Goal: Task Accomplishment & Management: Use online tool/utility

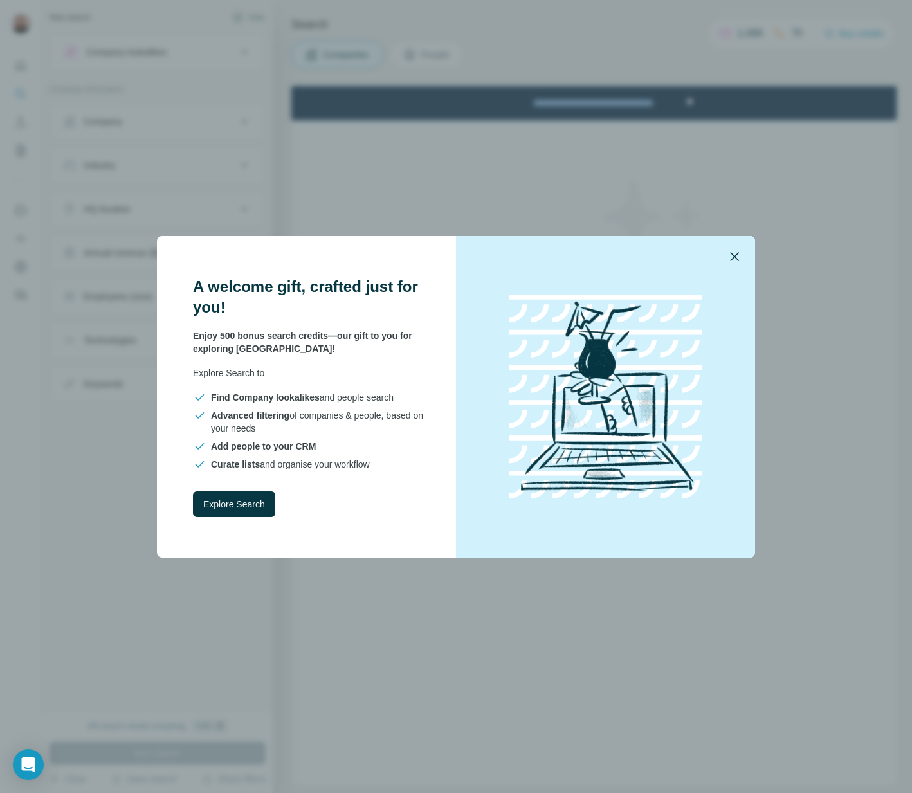
click at [737, 253] on icon "button" at bounding box center [734, 256] width 9 height 9
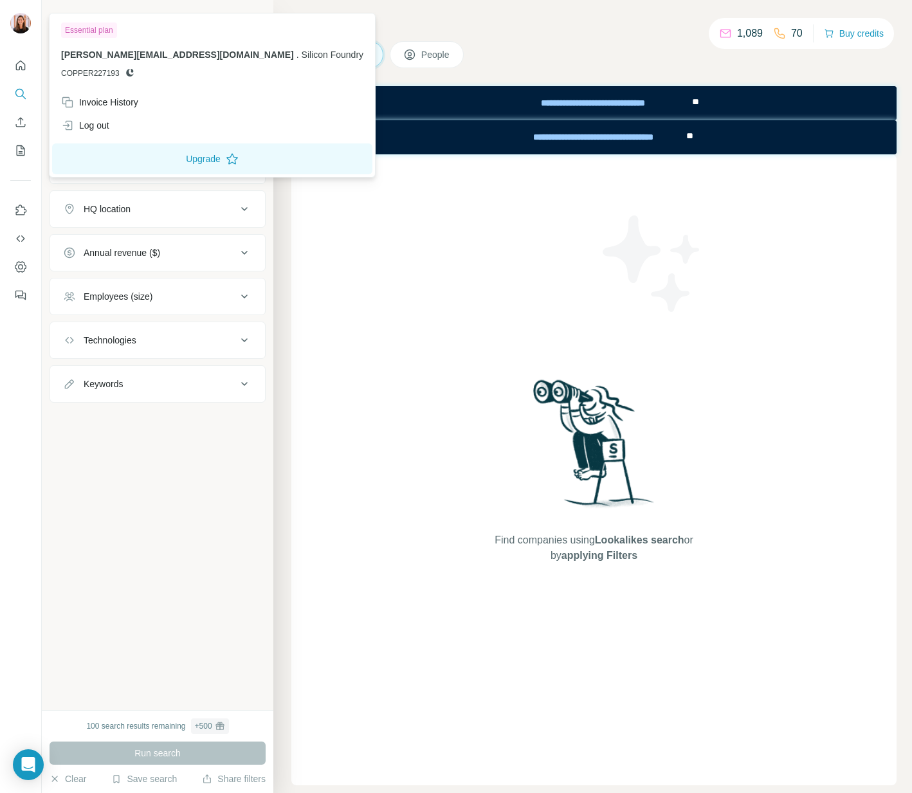
click at [27, 33] on div at bounding box center [20, 24] width 21 height 23
click at [21, 28] on img at bounding box center [20, 23] width 21 height 21
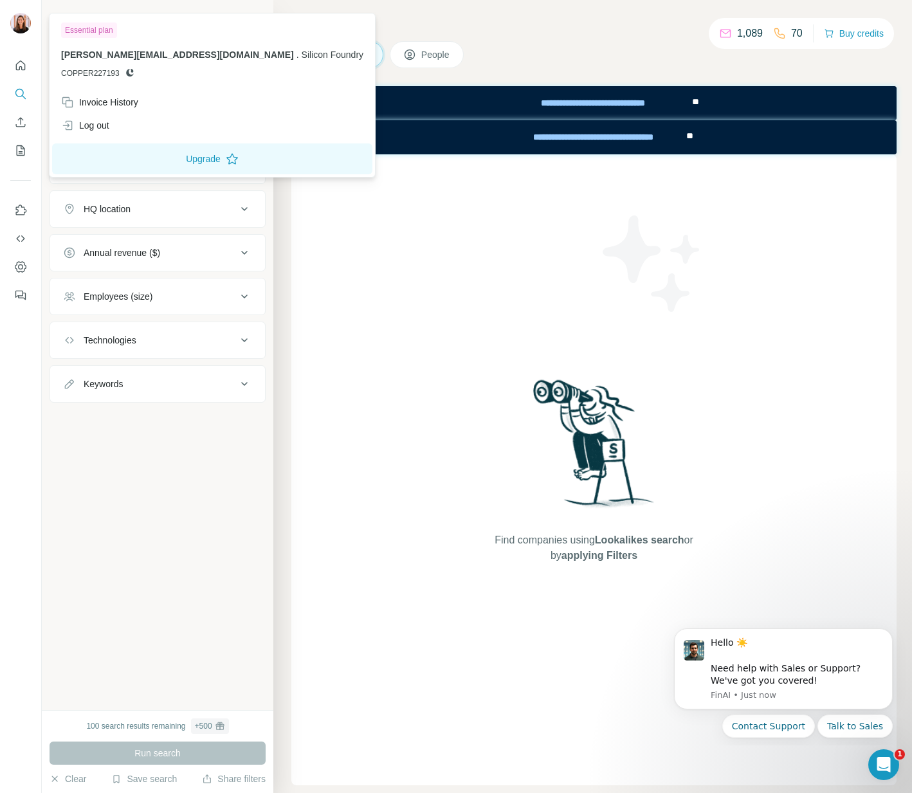
click at [39, 197] on div at bounding box center [20, 176] width 41 height 260
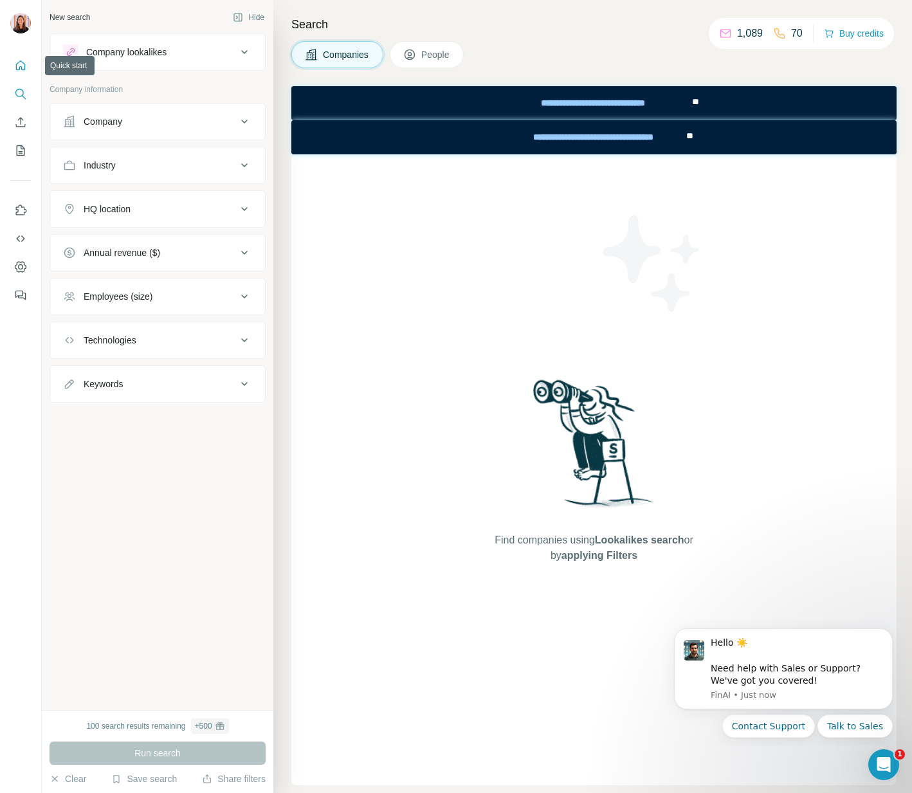
click at [24, 69] on icon "Quick start" at bounding box center [21, 65] width 10 height 10
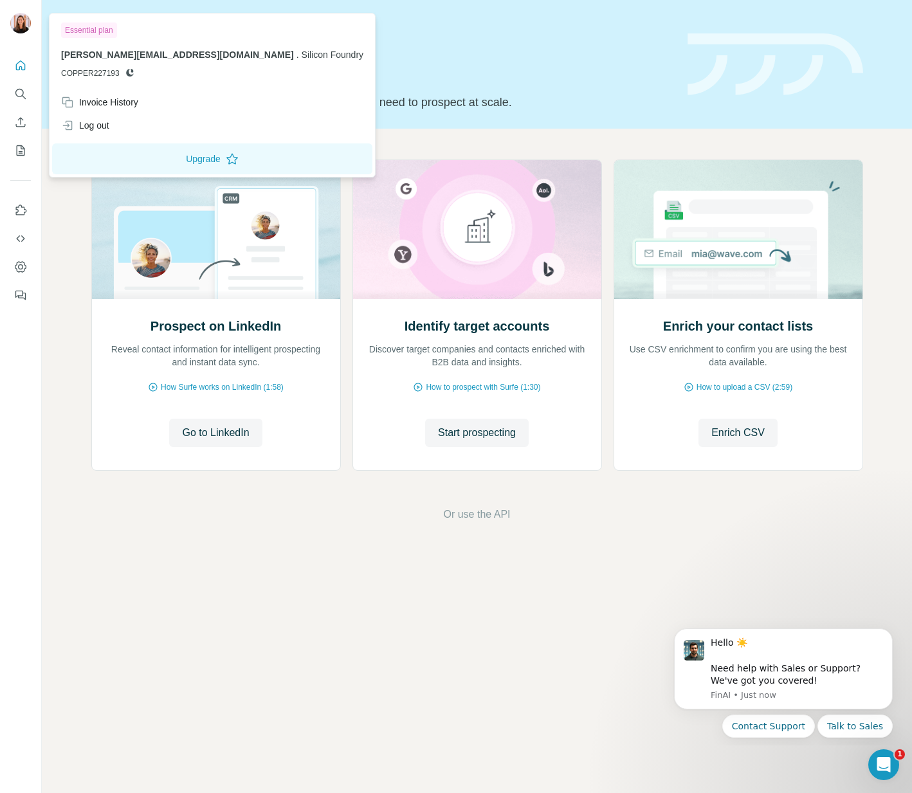
click at [23, 21] on img at bounding box center [20, 23] width 21 height 21
click at [103, 154] on button "Upgrade" at bounding box center [212, 158] width 320 height 31
